Goal: Task Accomplishment & Management: Manage account settings

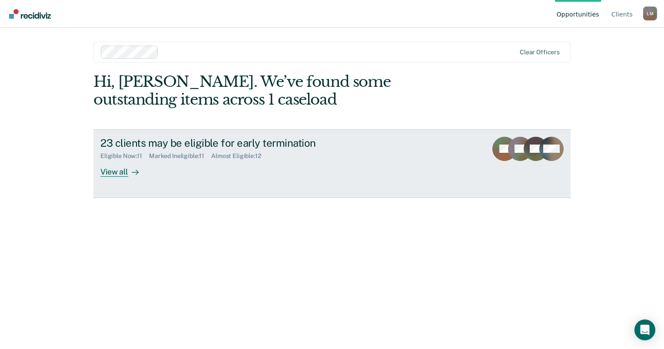
click at [116, 170] on div "View all" at bounding box center [124, 168] width 49 height 17
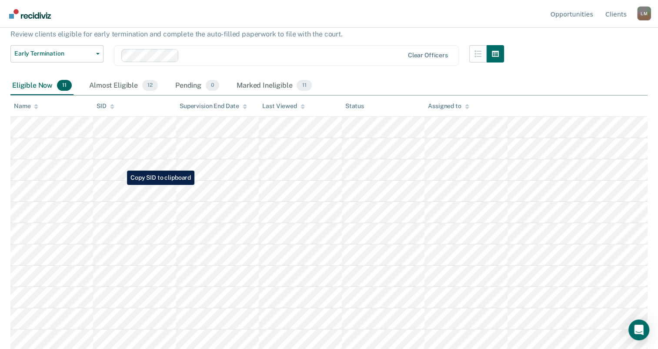
scroll to position [56, 0]
click at [123, 86] on div "Almost Eligible 12" at bounding box center [123, 85] width 72 height 19
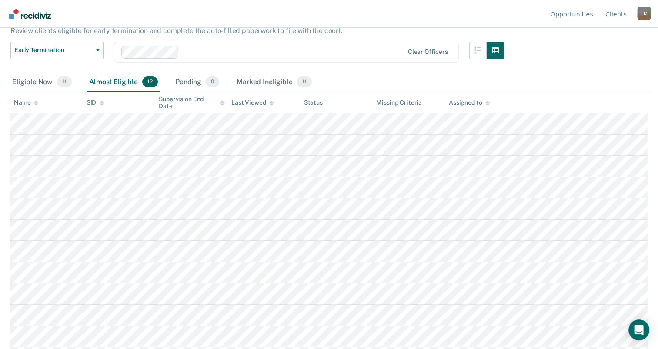
scroll to position [44, 0]
